Goal: Find specific page/section: Find specific page/section

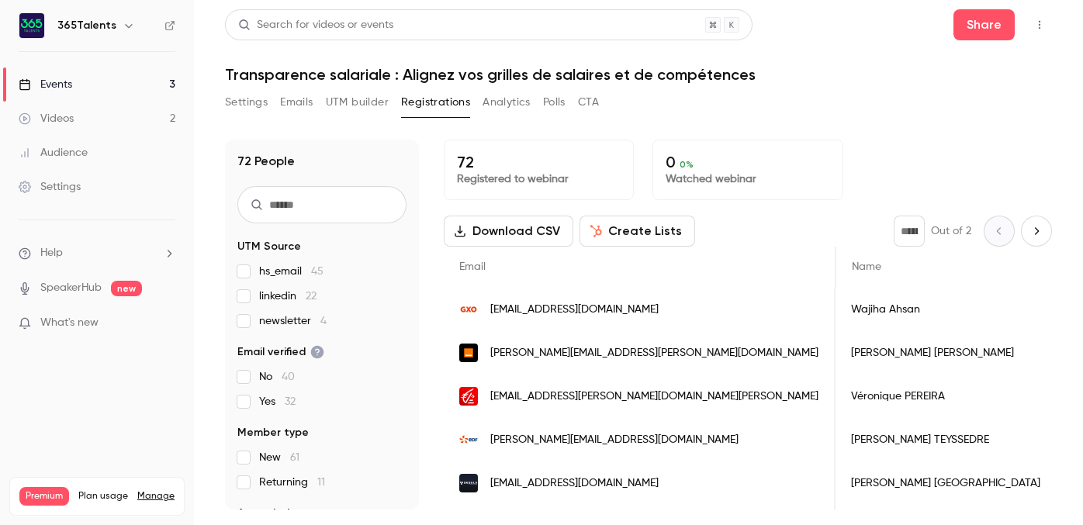
scroll to position [0, 904]
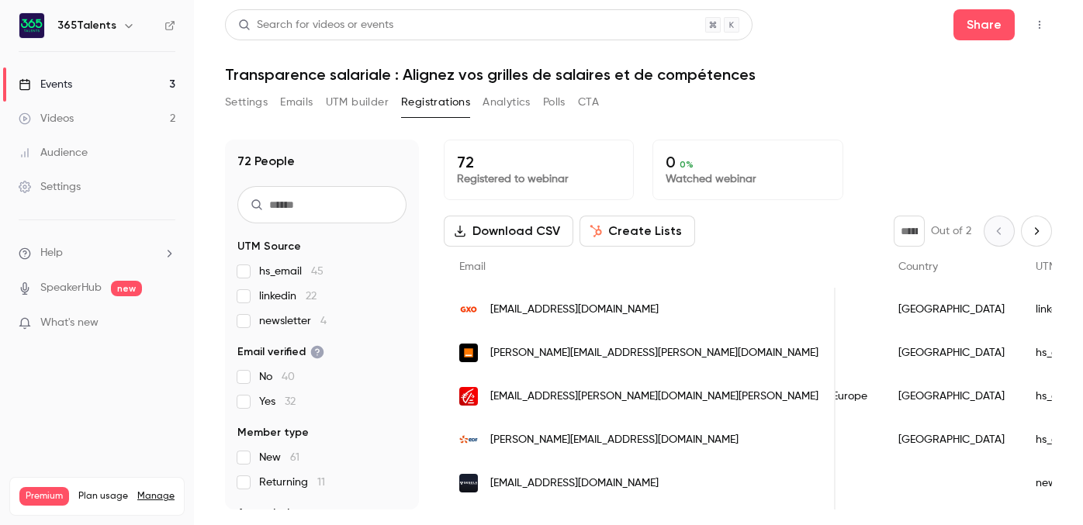
click at [142, 77] on link "Events 3" at bounding box center [97, 84] width 194 height 34
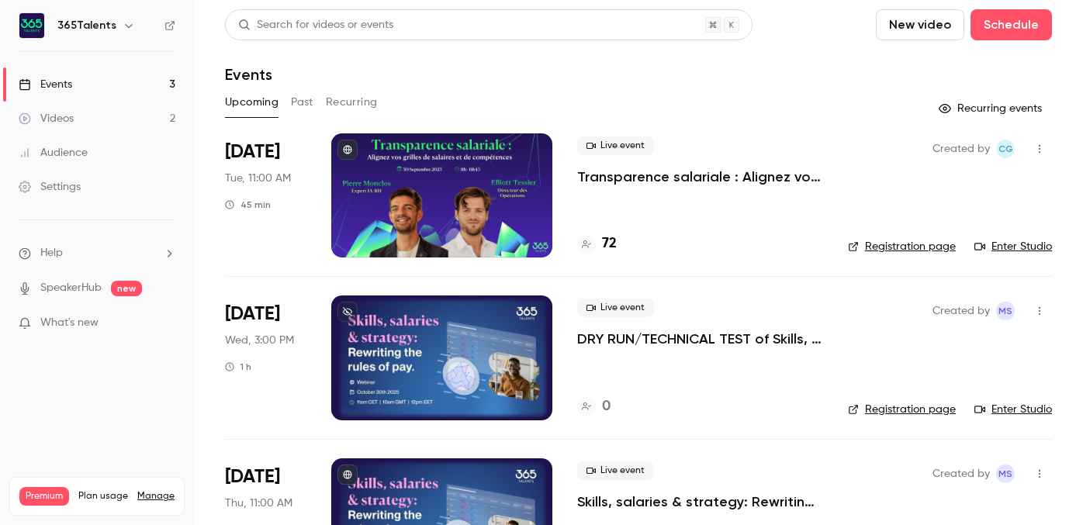
click at [607, 243] on h4 "72" at bounding box center [609, 244] width 15 height 21
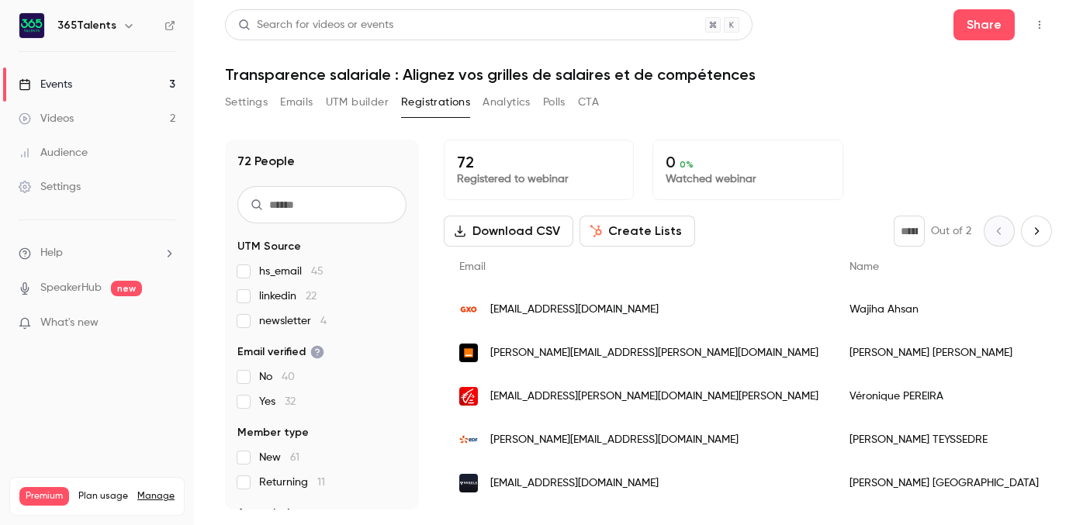
click at [110, 81] on link "Events 3" at bounding box center [97, 84] width 194 height 34
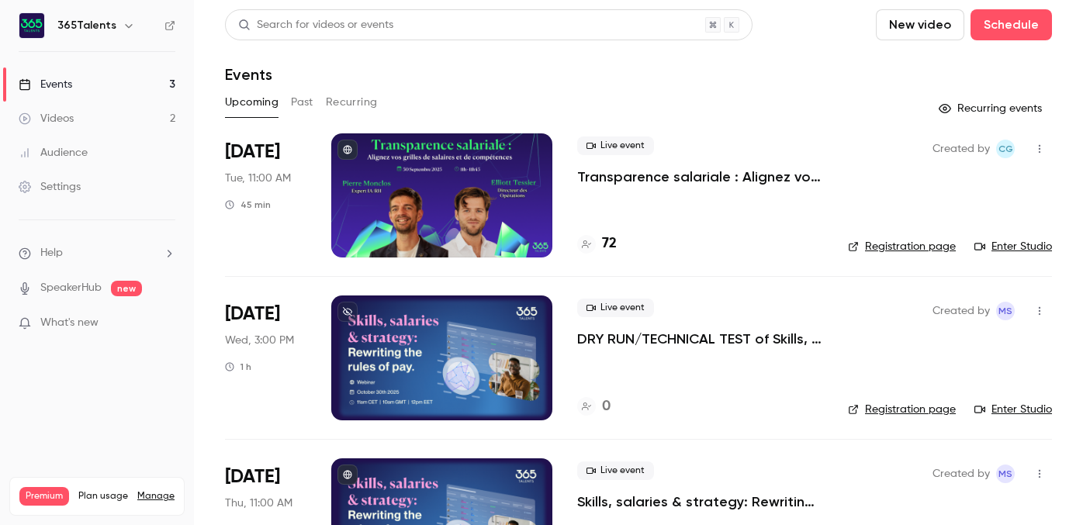
click at [662, 185] on p "Transparence salariale : Alignez vos grilles de salaires et de compétences" at bounding box center [700, 177] width 246 height 19
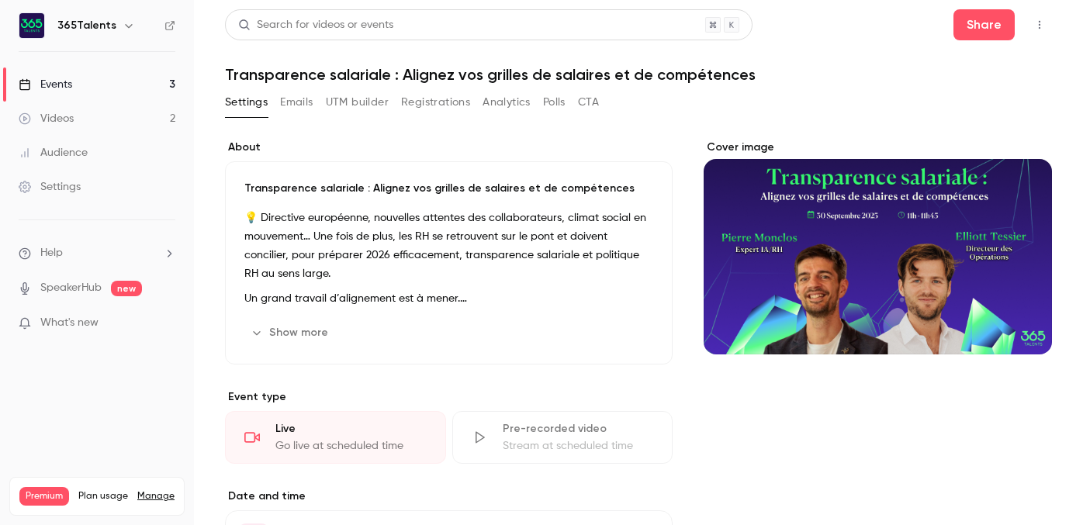
click at [441, 116] on div "Settings Emails UTM builder Registrations Analytics Polls CTA" at bounding box center [412, 105] width 374 height 31
click at [434, 102] on button "Registrations" at bounding box center [435, 102] width 69 height 25
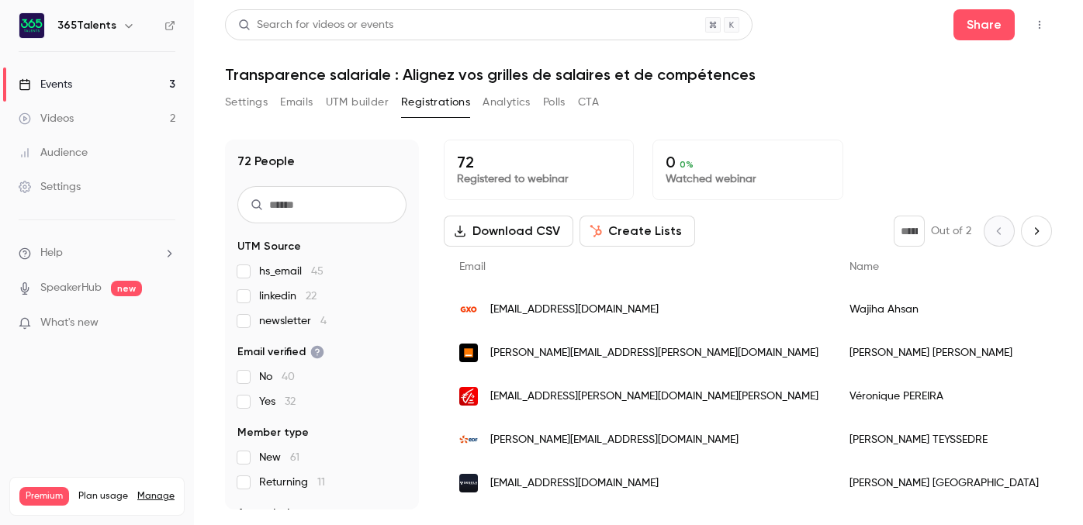
click at [349, 103] on button "UTM builder" at bounding box center [357, 102] width 63 height 25
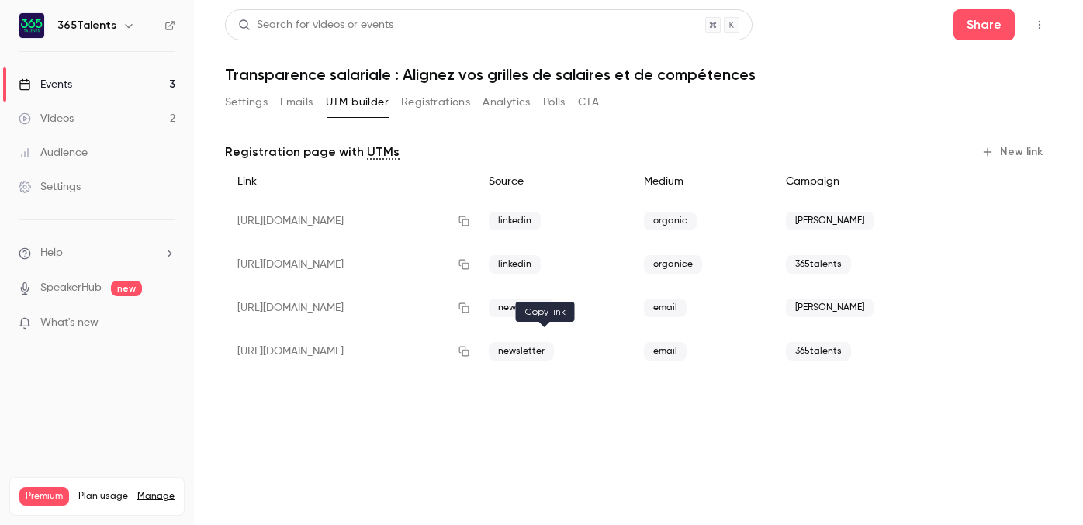
click at [469, 350] on icon "button" at bounding box center [464, 352] width 10 height 10
click at [132, 86] on link "Events 3" at bounding box center [97, 84] width 194 height 34
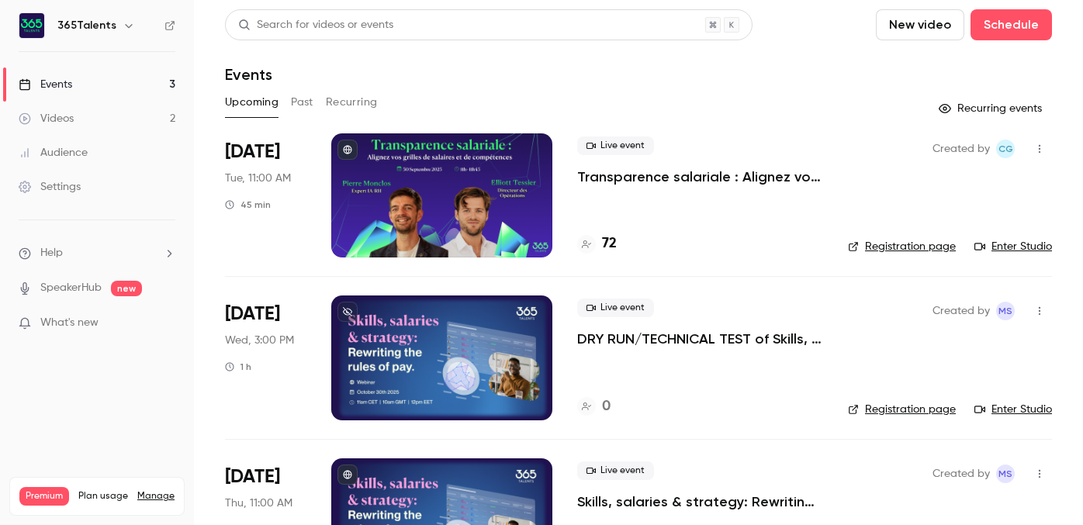
click at [298, 102] on button "Past" at bounding box center [302, 102] width 22 height 25
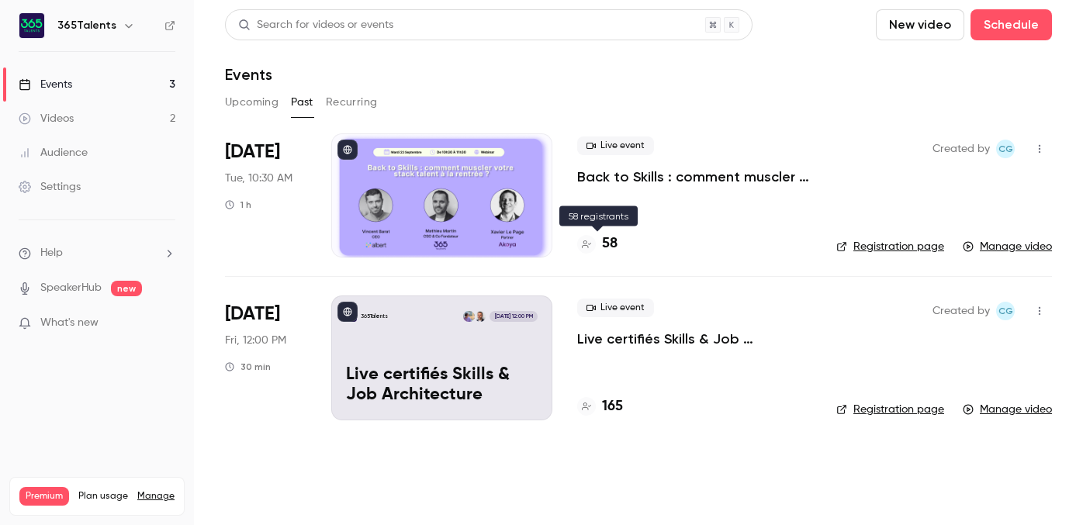
click at [612, 244] on h4 "58" at bounding box center [610, 244] width 16 height 21
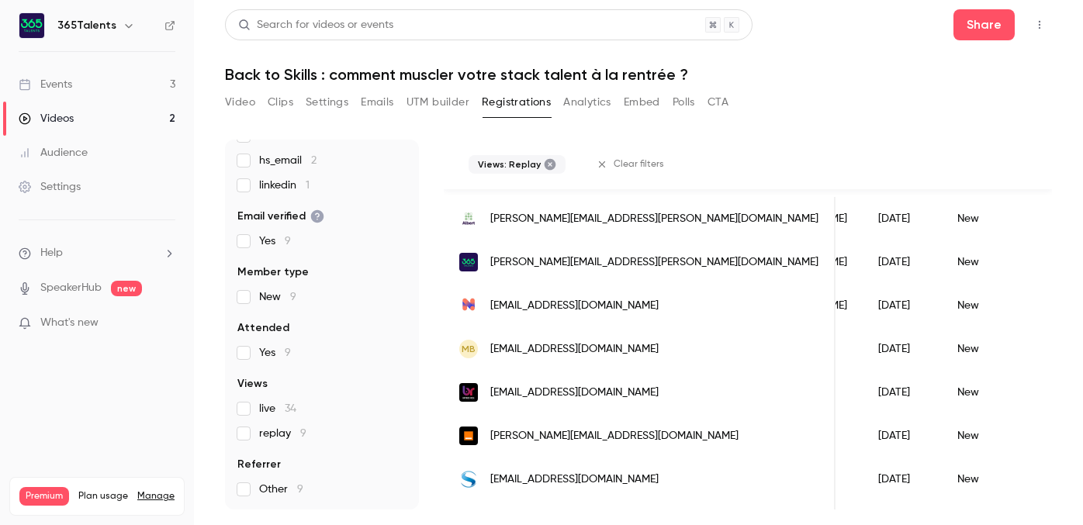
scroll to position [219, 0]
